Goal: Navigation & Orientation: Find specific page/section

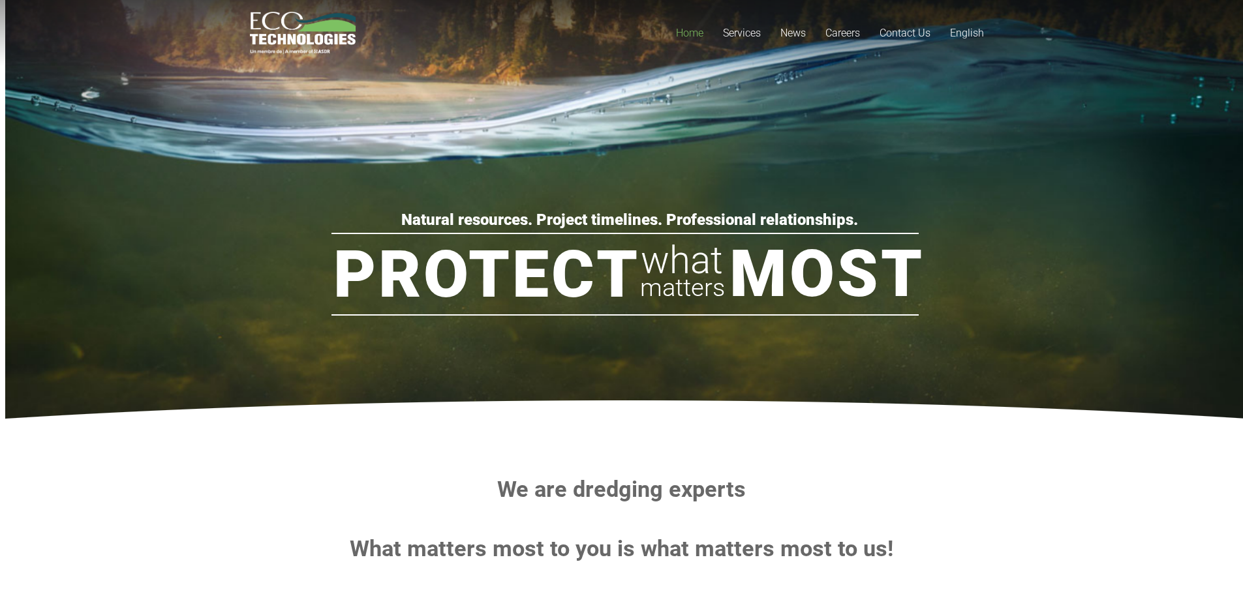
click at [692, 33] on span "Home" at bounding box center [689, 33] width 27 height 12
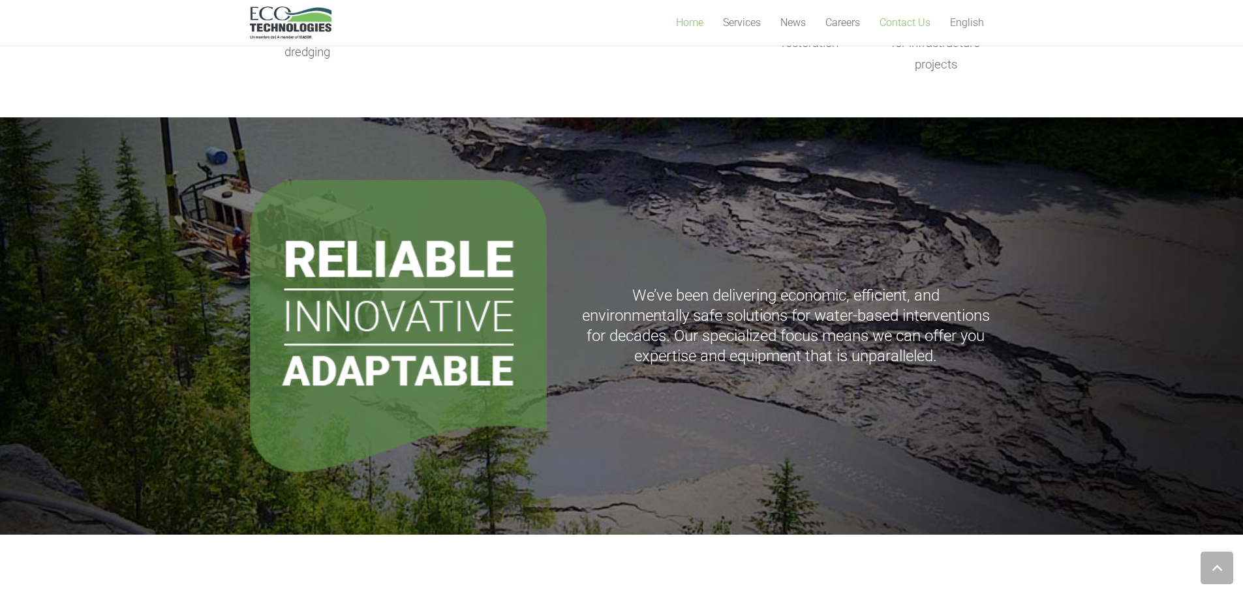
scroll to position [805, 0]
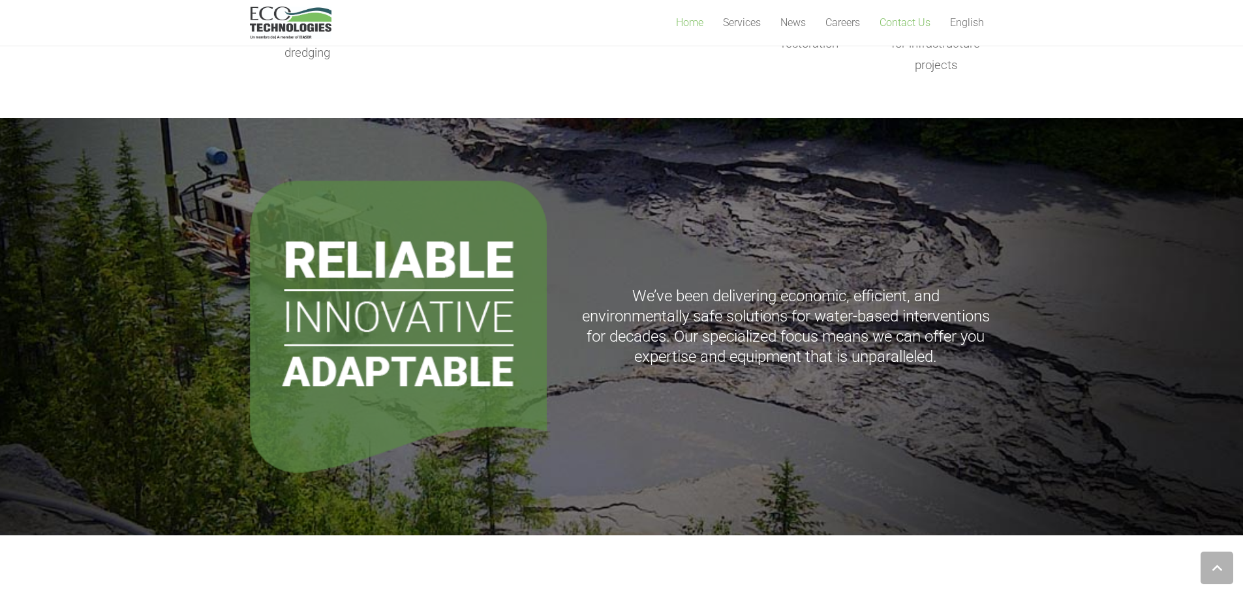
click at [887, 22] on span "Contact Us" at bounding box center [905, 22] width 51 height 12
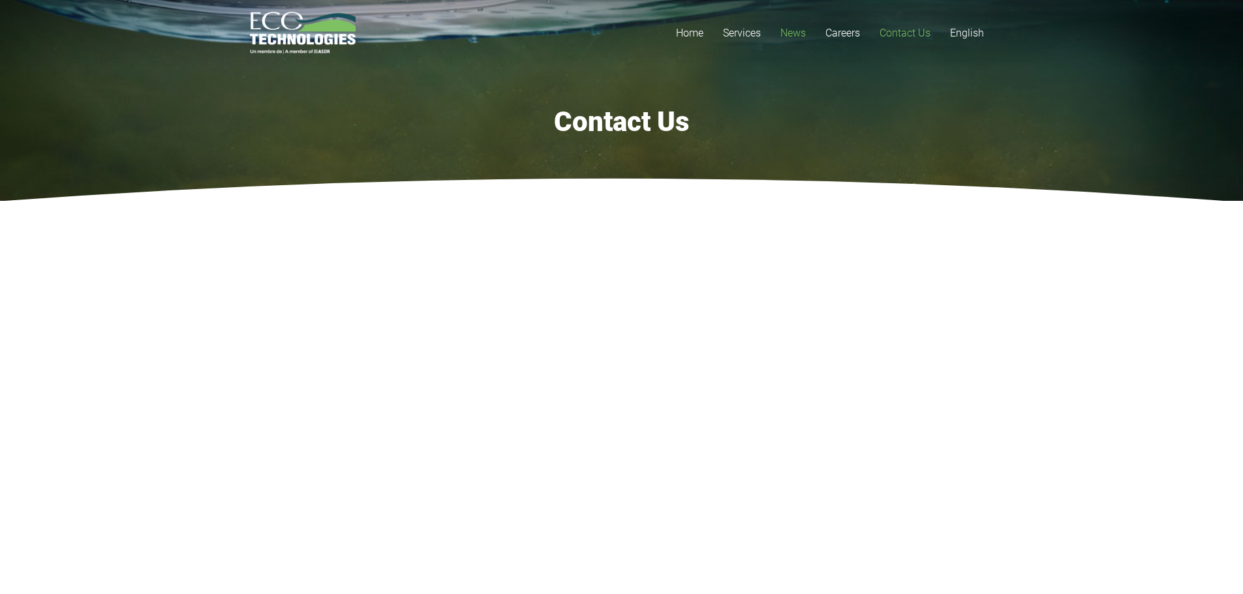
click at [794, 34] on span "News" at bounding box center [792, 33] width 25 height 12
